Goal: Register for event/course

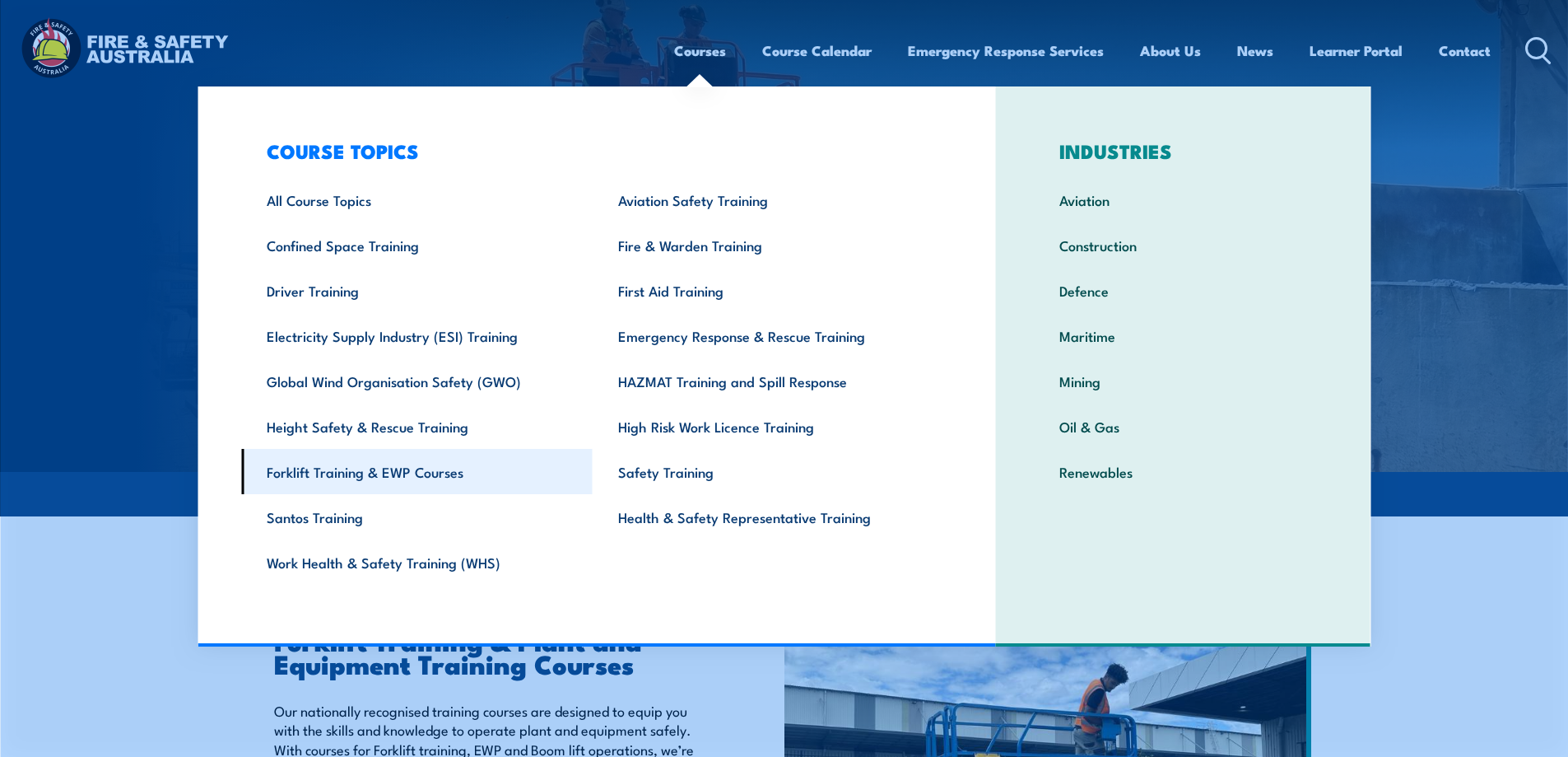
click at [392, 471] on link "Forklift Training & EWP Courses" at bounding box center [417, 471] width 352 height 46
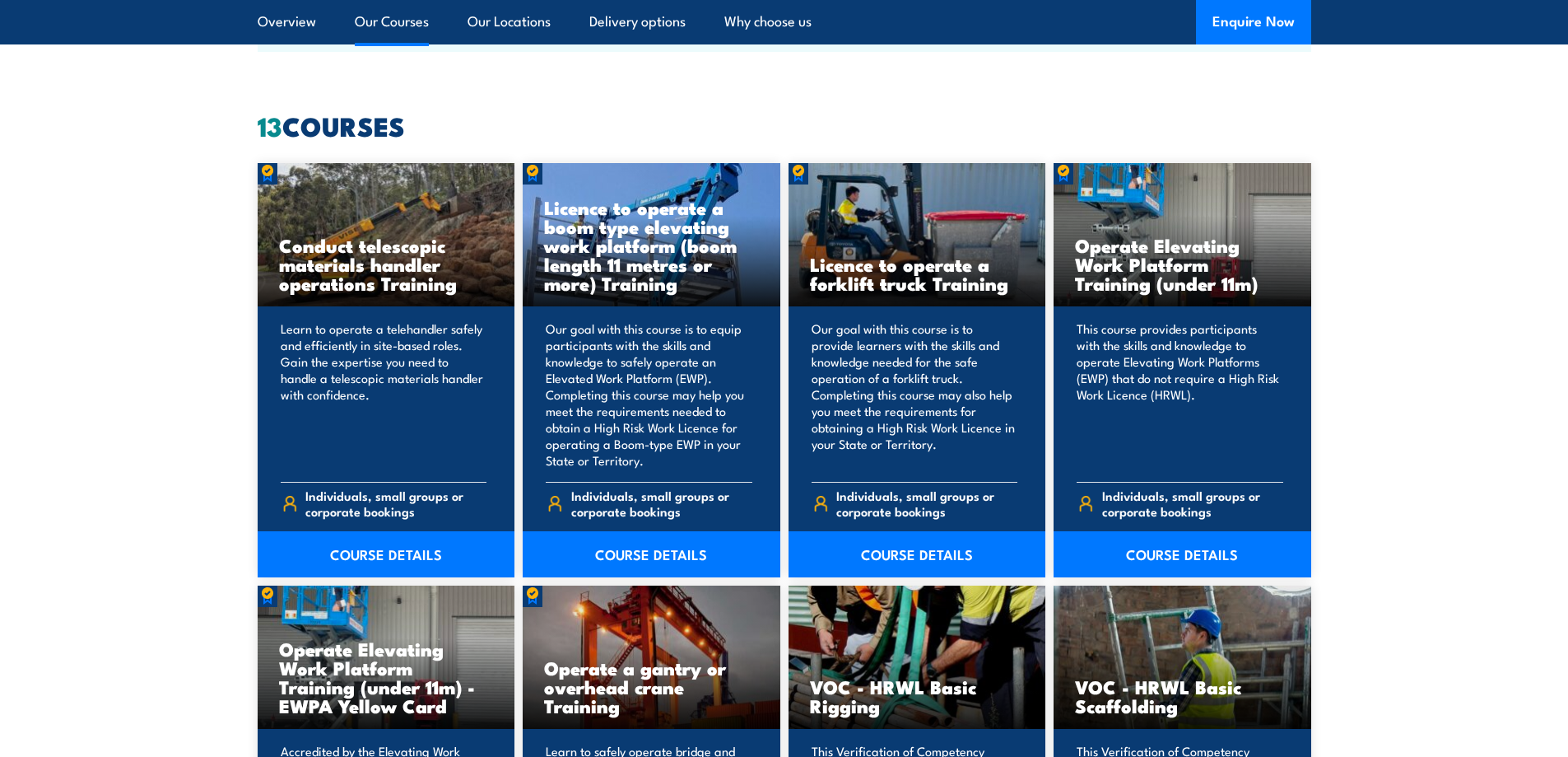
scroll to position [1235, 0]
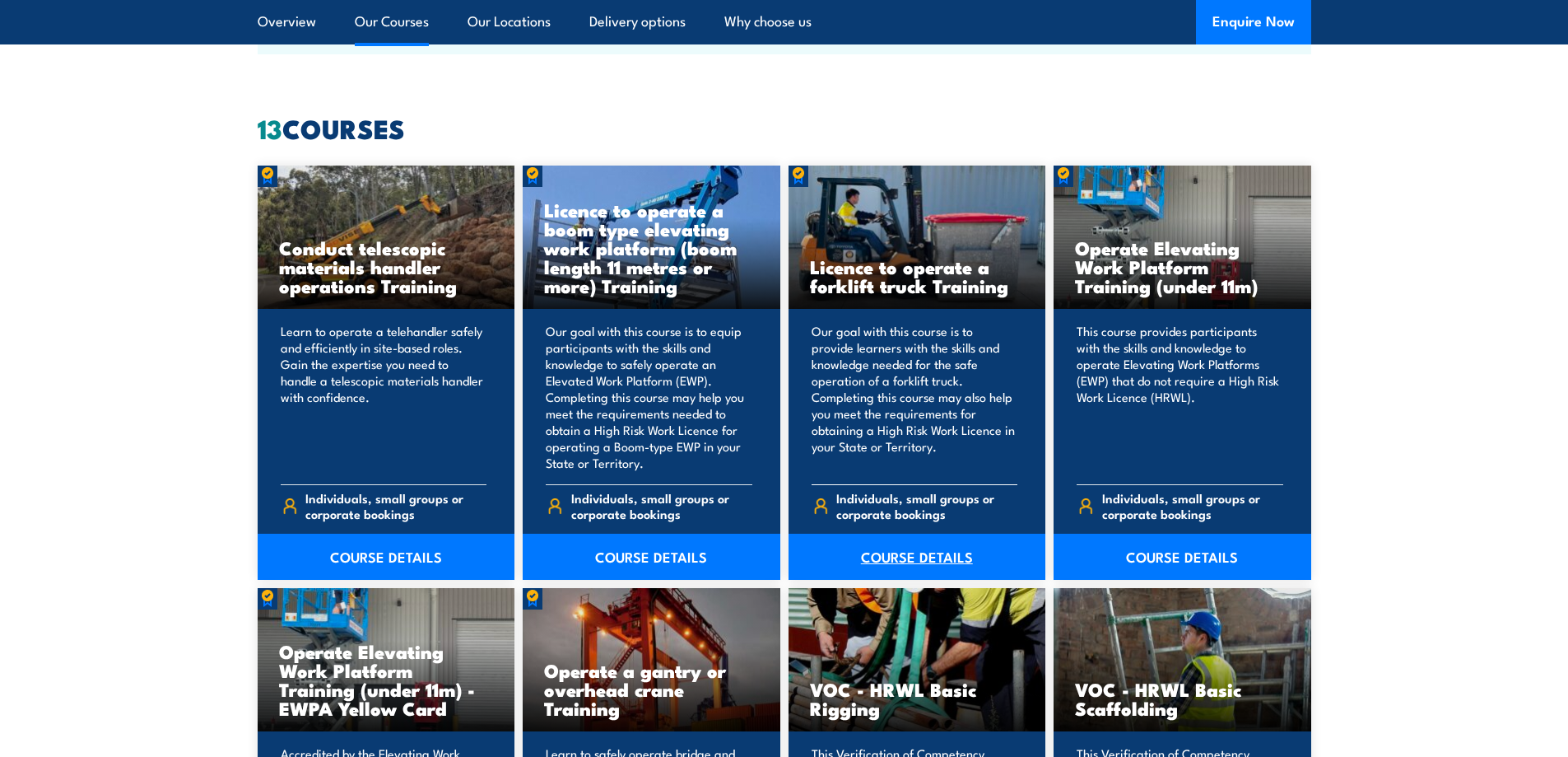
click at [898, 552] on link "COURSE DETAILS" at bounding box center [917, 557] width 257 height 46
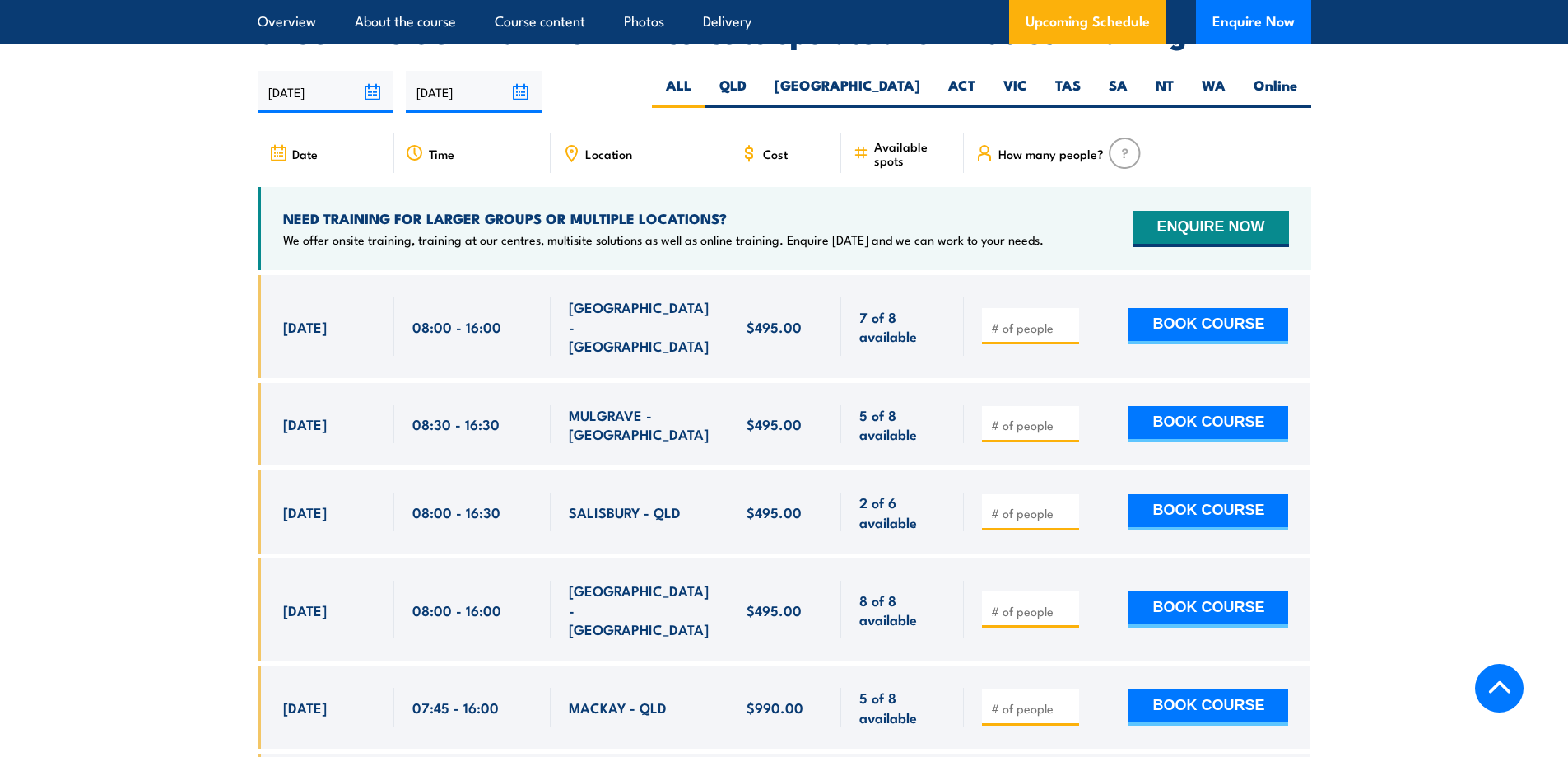
scroll to position [2800, 0]
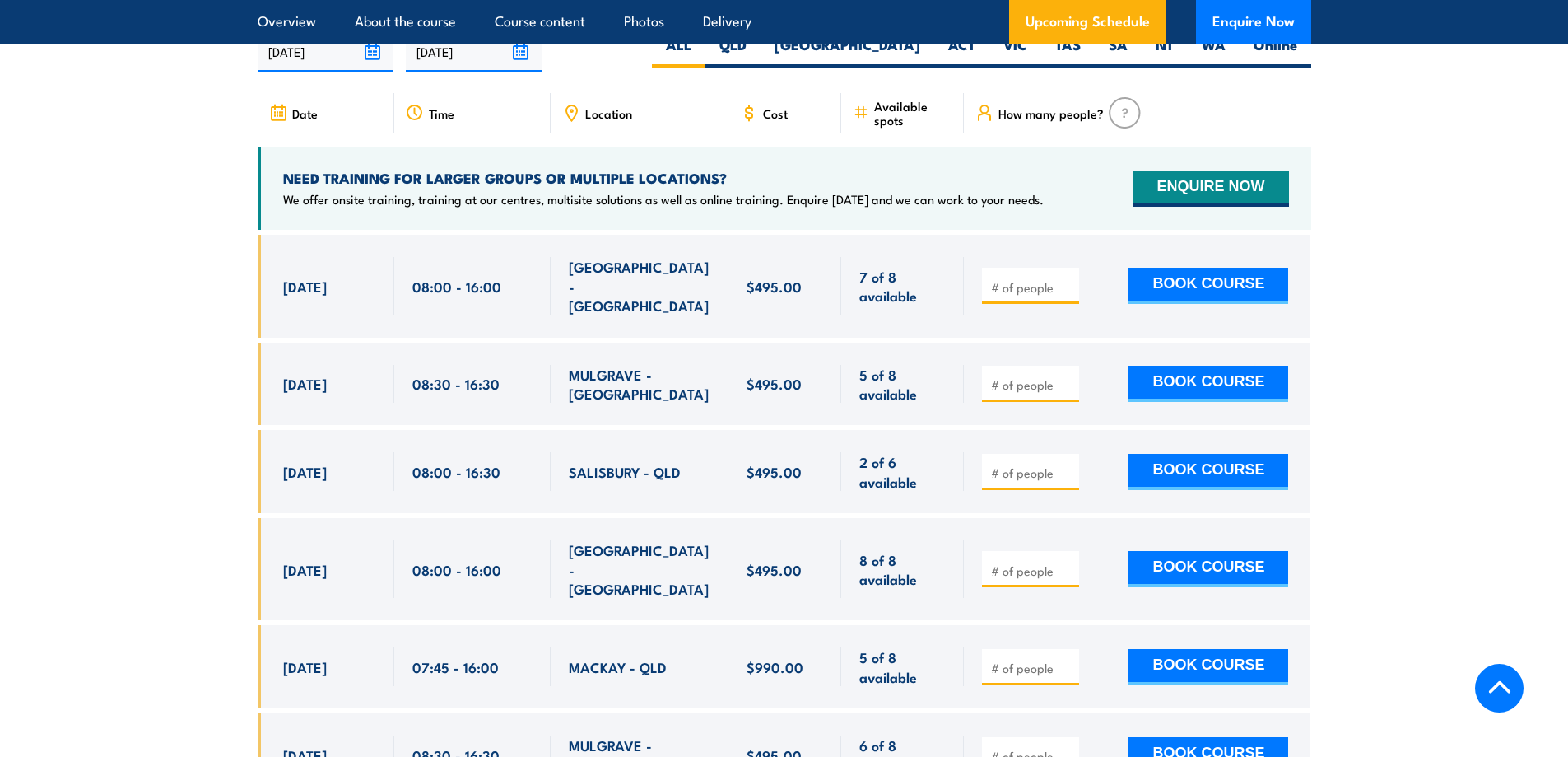
click at [1024, 376] on input "number" at bounding box center [1031, 384] width 82 height 17
